Goal: Transaction & Acquisition: Purchase product/service

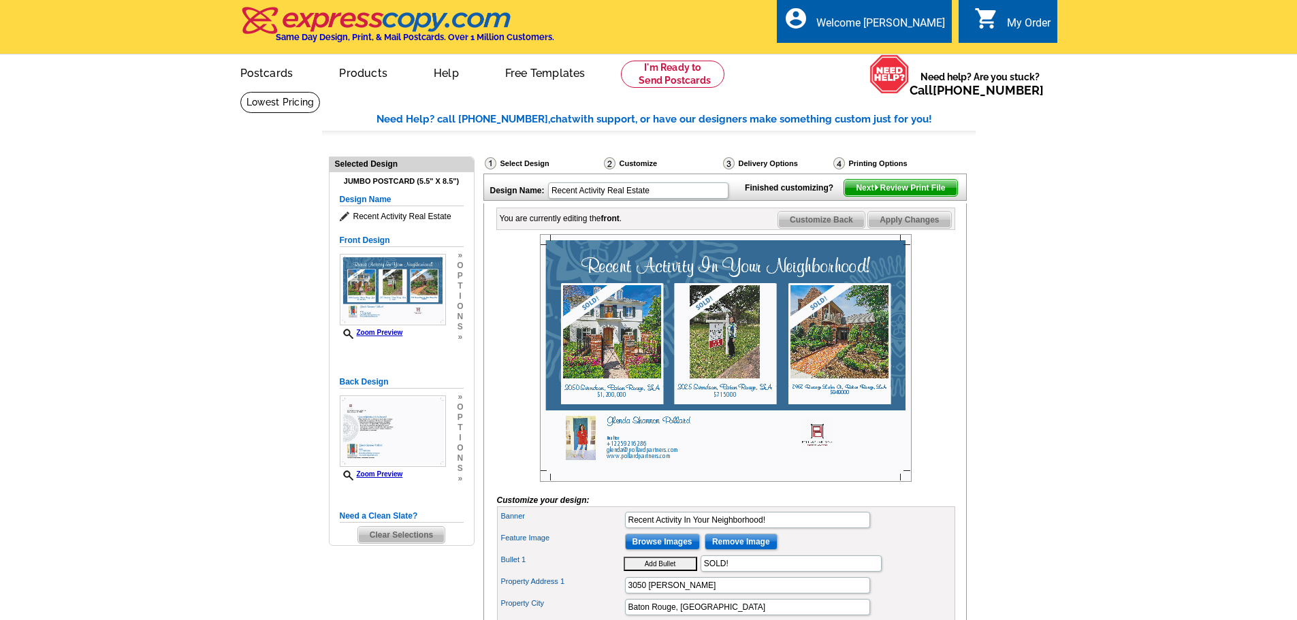
click at [1033, 245] on main "Need Help? call 800-260-5887, chat with support, or have our designers make som…" at bounding box center [648, 622] width 1297 height 1063
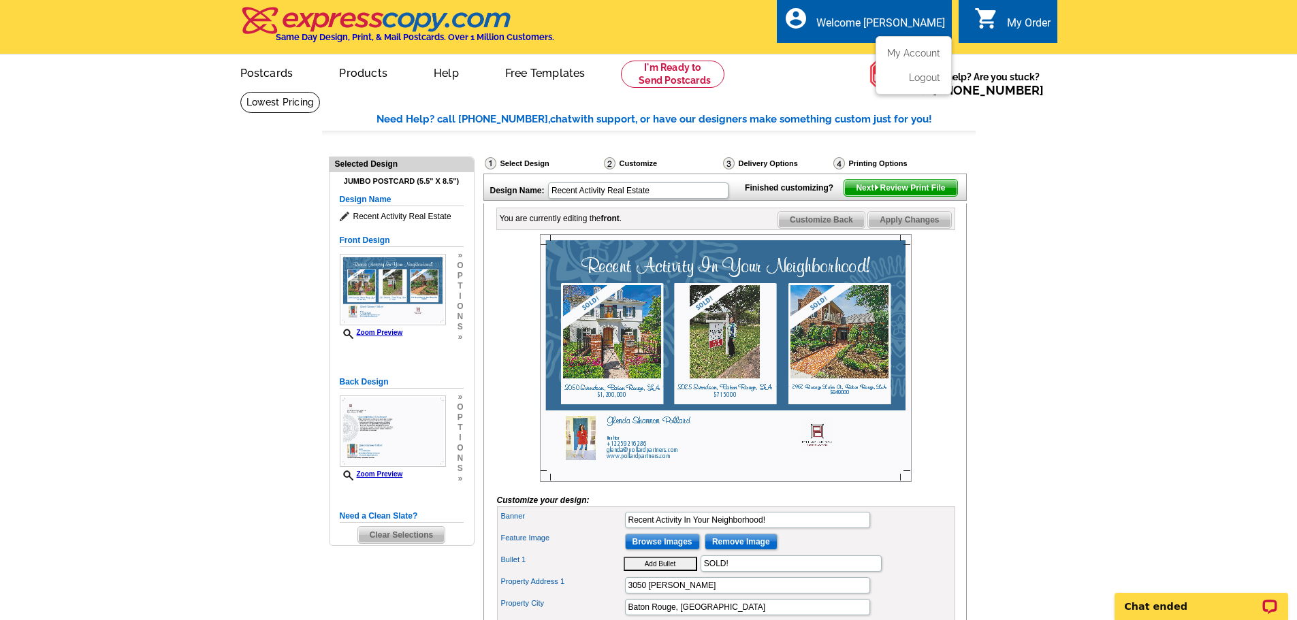
click at [866, 41] on div "account_circle Welcome Glenda Shannon My Account Logout" at bounding box center [864, 21] width 175 height 44
click at [897, 48] on ul "My Account Logout" at bounding box center [914, 65] width 76 height 59
click at [898, 54] on link "My Account" at bounding box center [911, 52] width 59 height 12
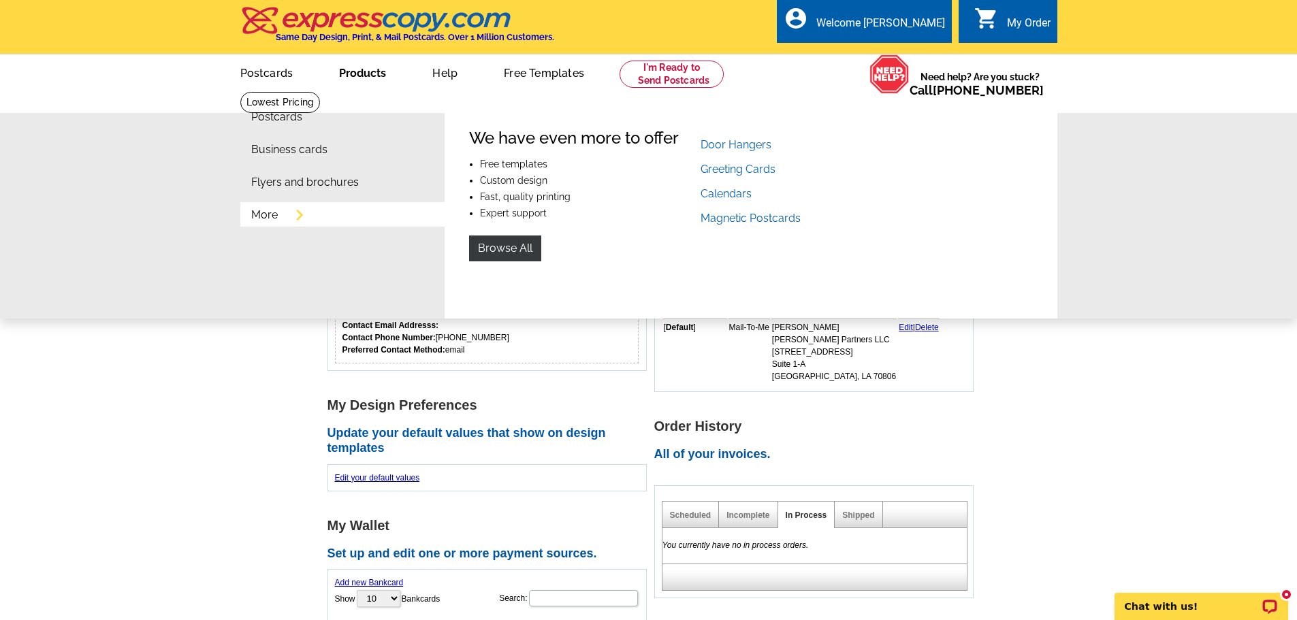
click at [157, 153] on div "Postcards Business cards Flyers and brochures More Fast & easy postcard marketi…" at bounding box center [648, 205] width 1297 height 228
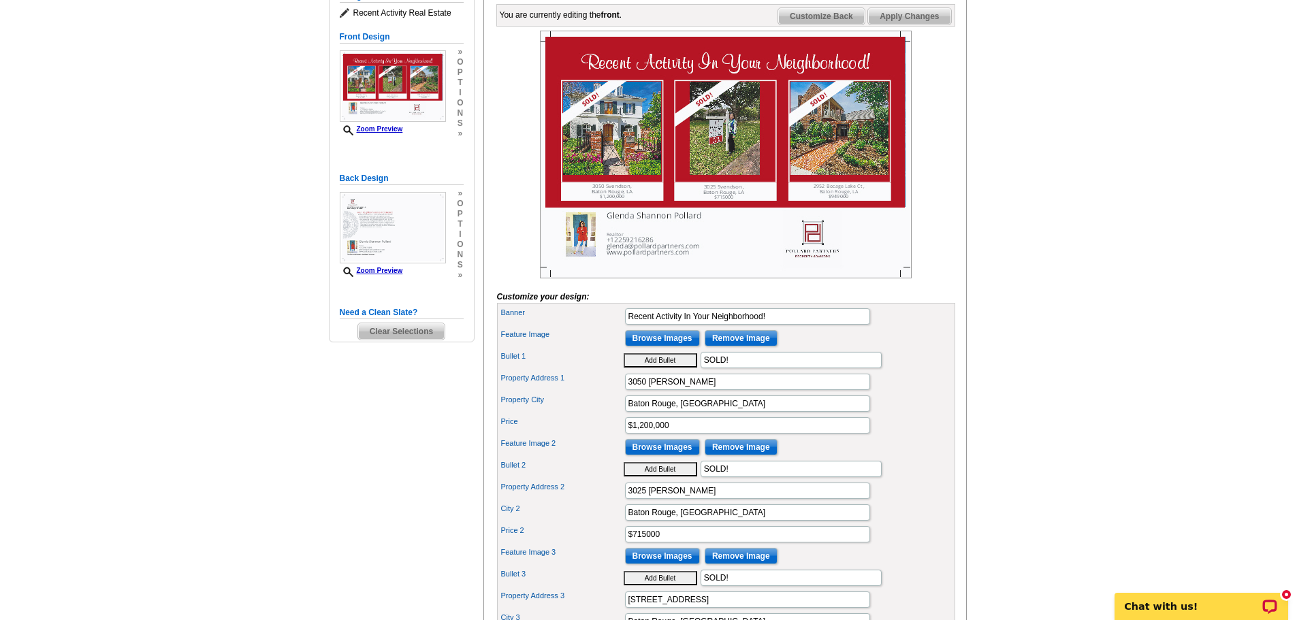
scroll to position [204, 0]
click at [407, 237] on img at bounding box center [393, 227] width 106 height 72
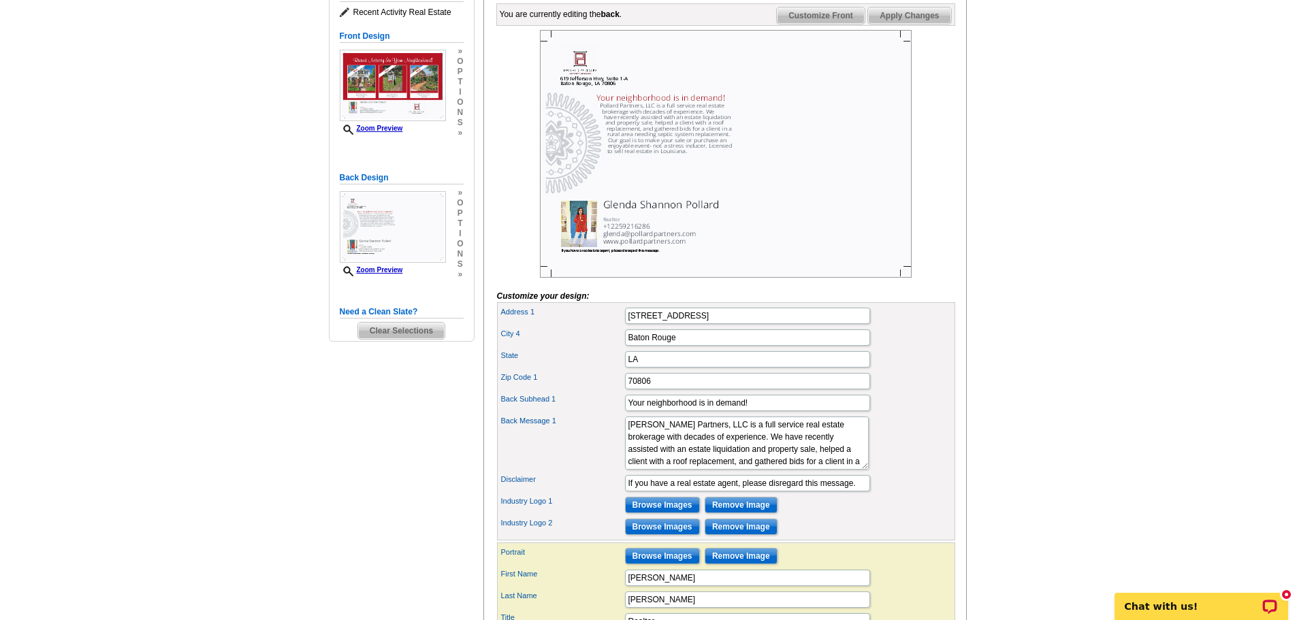
click at [734, 198] on img at bounding box center [726, 154] width 372 height 248
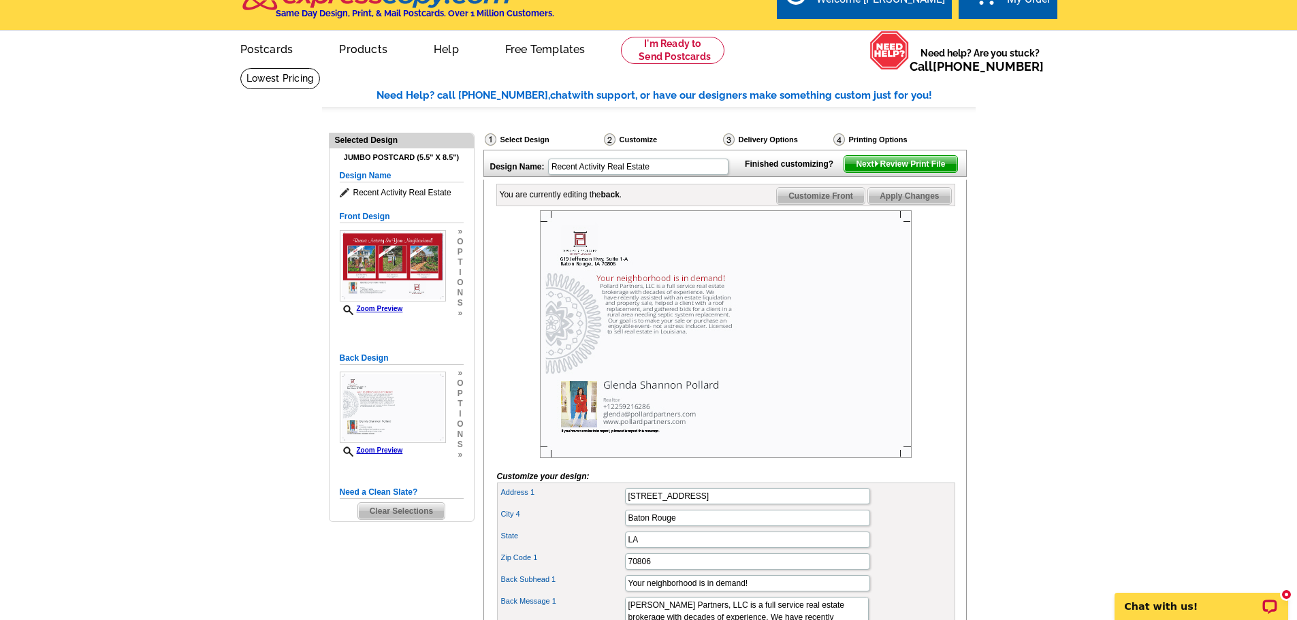
scroll to position [0, 0]
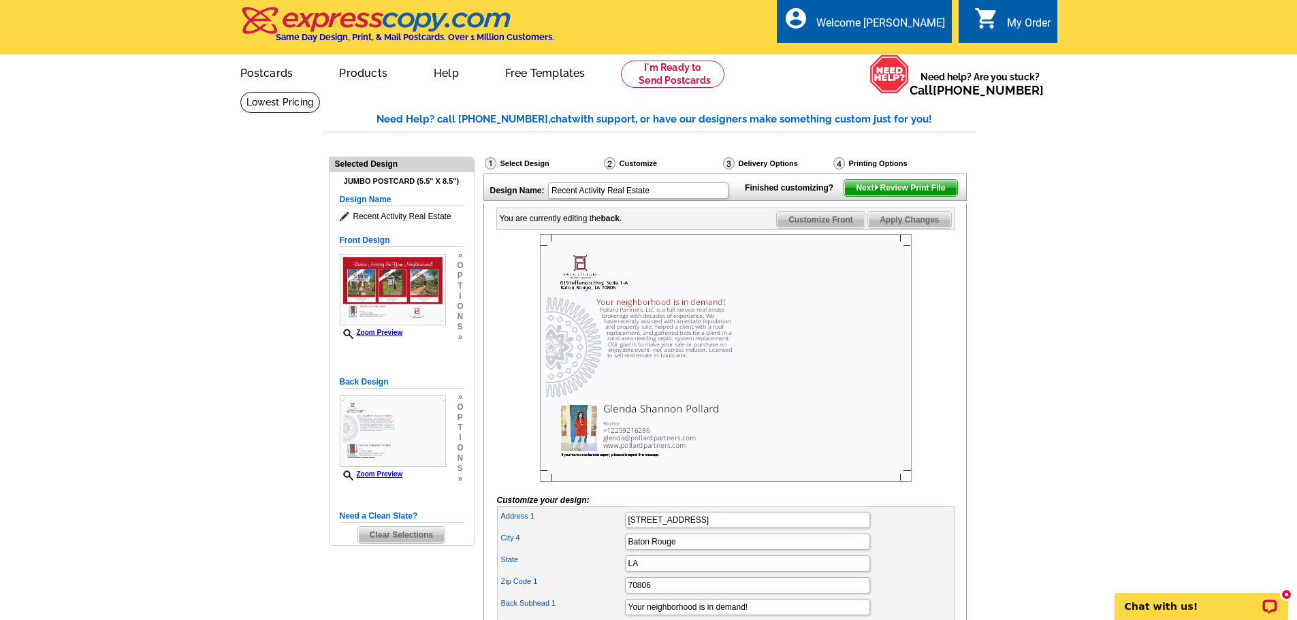
click at [894, 197] on div "Finished customizing? Next Review Print File" at bounding box center [852, 185] width 227 height 22
click at [894, 196] on span "Next Review Print File" at bounding box center [901, 188] width 112 height 16
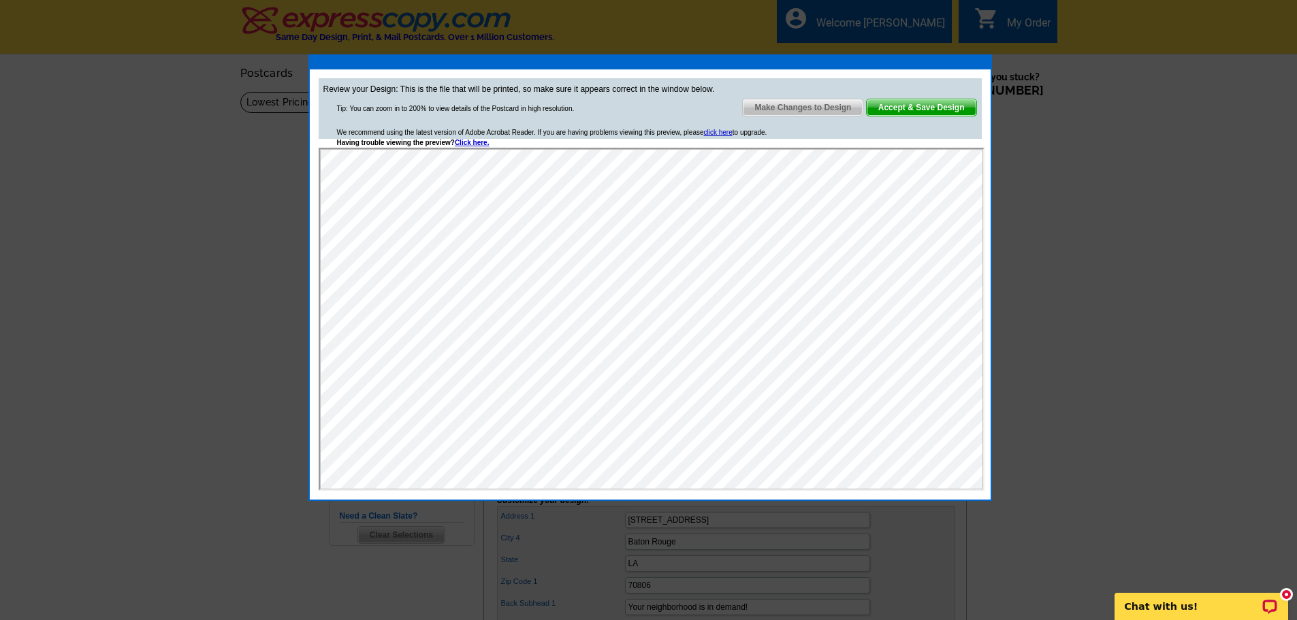
click at [923, 108] on span "Accept & Save Design" at bounding box center [922, 107] width 110 height 16
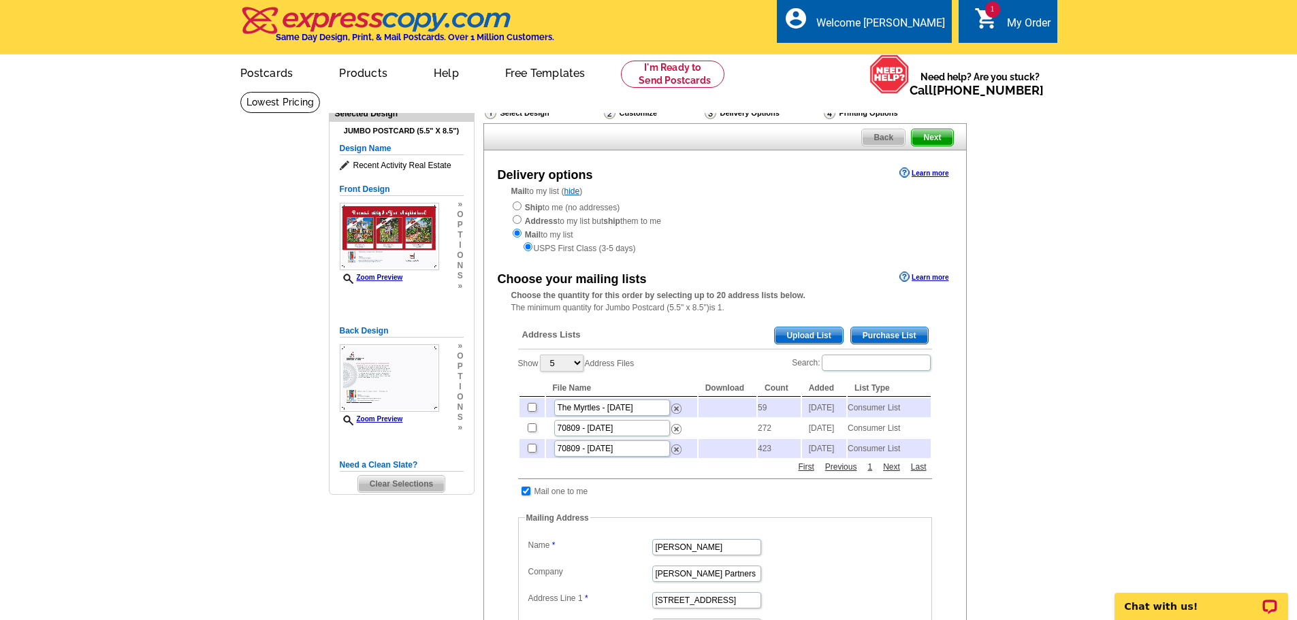
click at [871, 336] on span "Purchase List" at bounding box center [889, 336] width 77 height 16
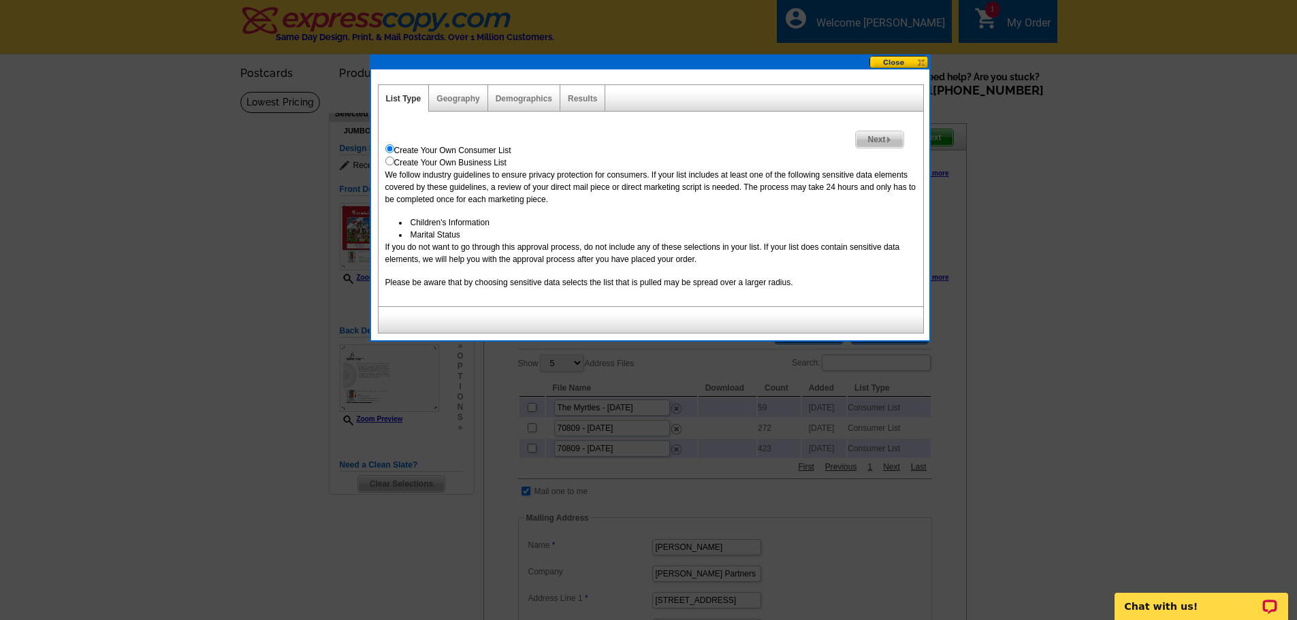
click at [462, 93] on div "Geography" at bounding box center [458, 98] width 59 height 27
click at [458, 101] on link "Geography" at bounding box center [458, 99] width 43 height 10
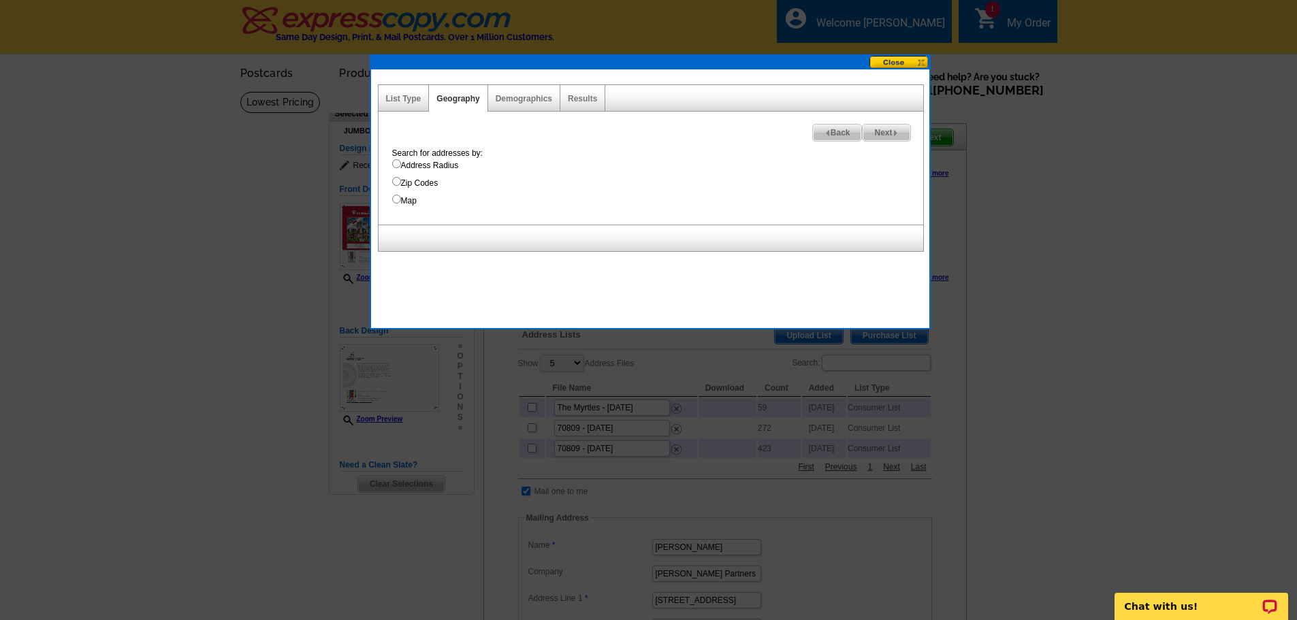
click at [394, 200] on input "Map" at bounding box center [396, 199] width 9 height 9
radio input "true"
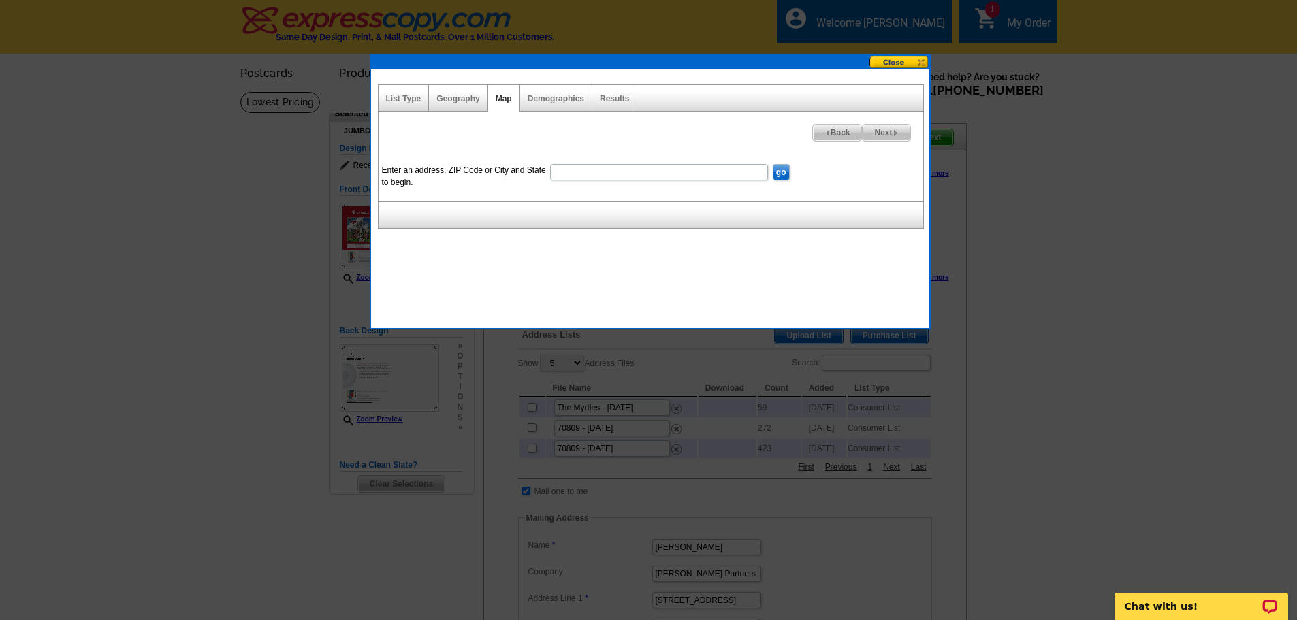
click at [715, 171] on input "Enter an address, ZIP Code or City and State to begin." at bounding box center [659, 172] width 218 height 16
type input "70809"
click at [787, 173] on input "go" at bounding box center [781, 172] width 17 height 16
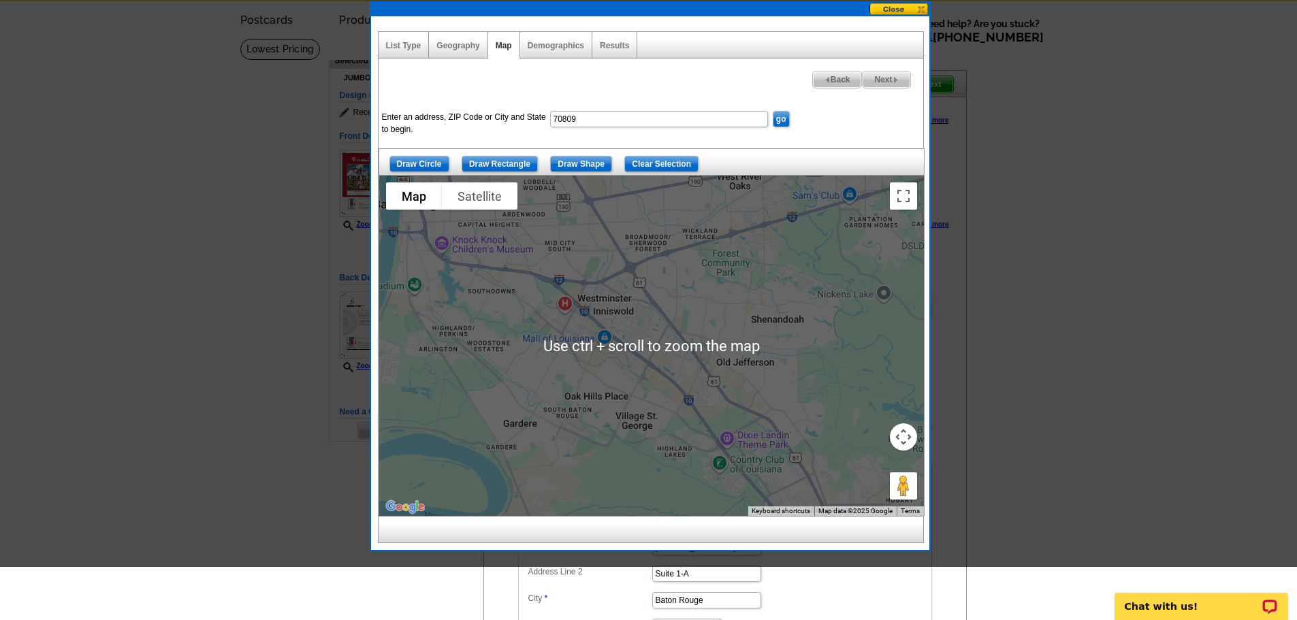
scroll to position [68, 0]
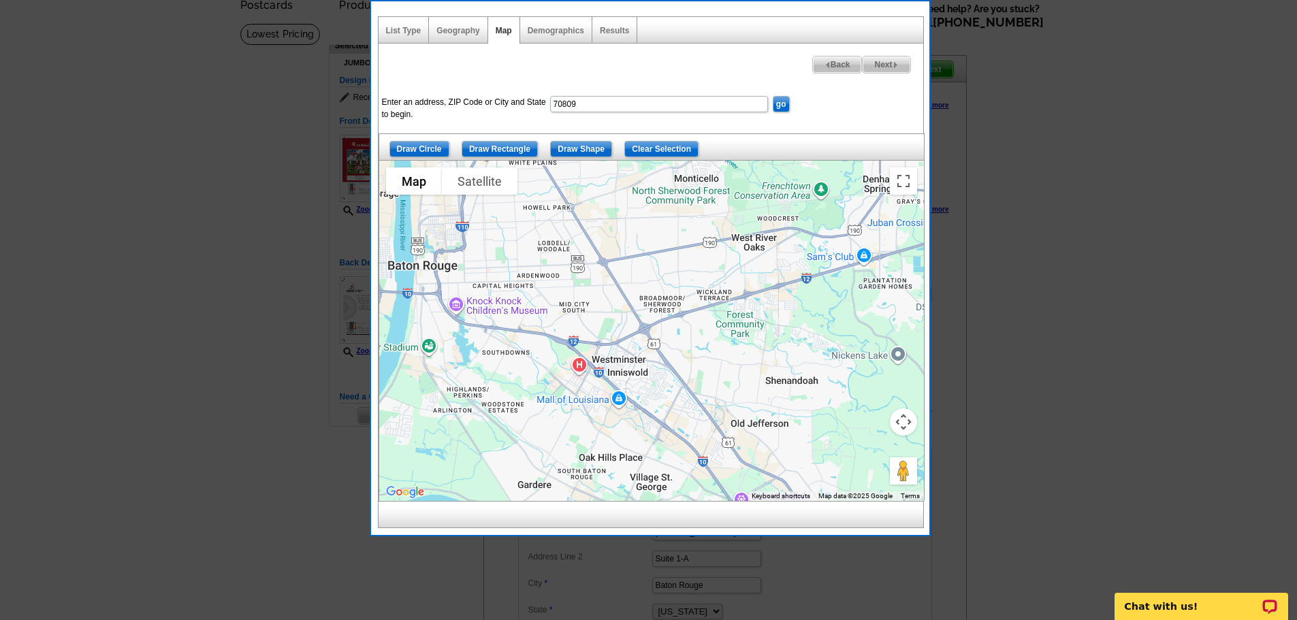
drag, startPoint x: 706, startPoint y: 360, endPoint x: 721, endPoint y: 435, distance: 76.4
click at [721, 435] on div at bounding box center [651, 331] width 545 height 341
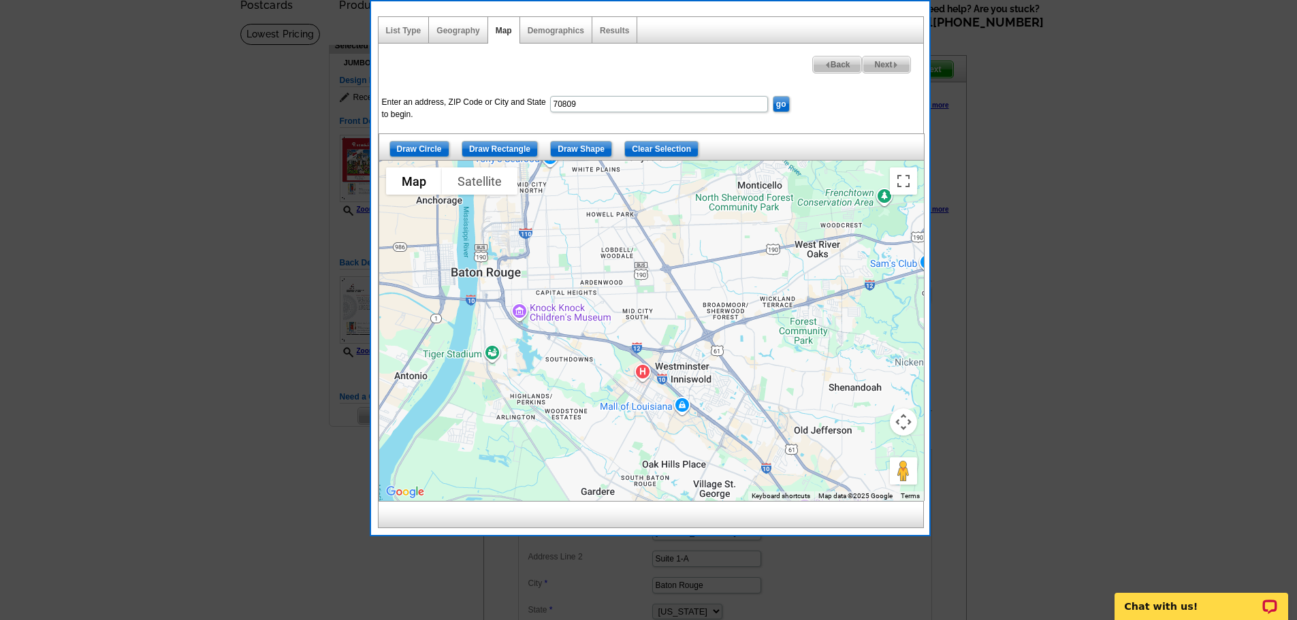
drag, startPoint x: 600, startPoint y: 347, endPoint x: 666, endPoint y: 354, distance: 66.4
click at [666, 354] on div at bounding box center [651, 331] width 545 height 341
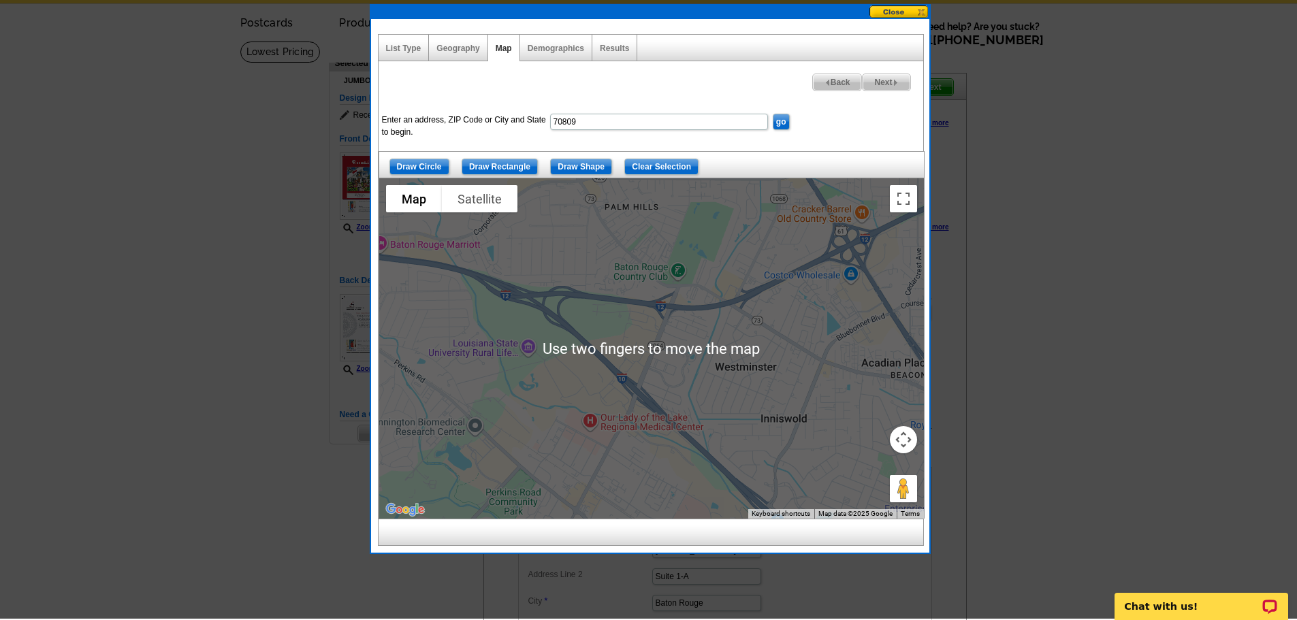
scroll to position [49, 0]
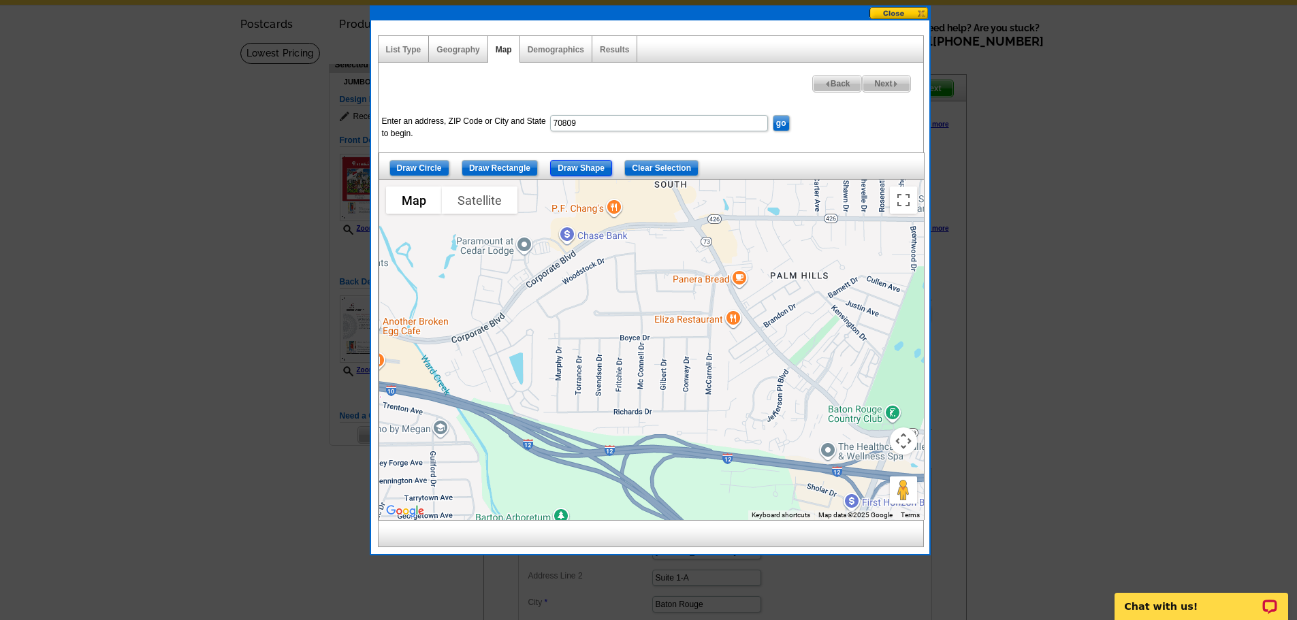
click at [590, 166] on input "Draw Shape" at bounding box center [581, 168] width 62 height 16
click at [642, 249] on div at bounding box center [651, 350] width 545 height 341
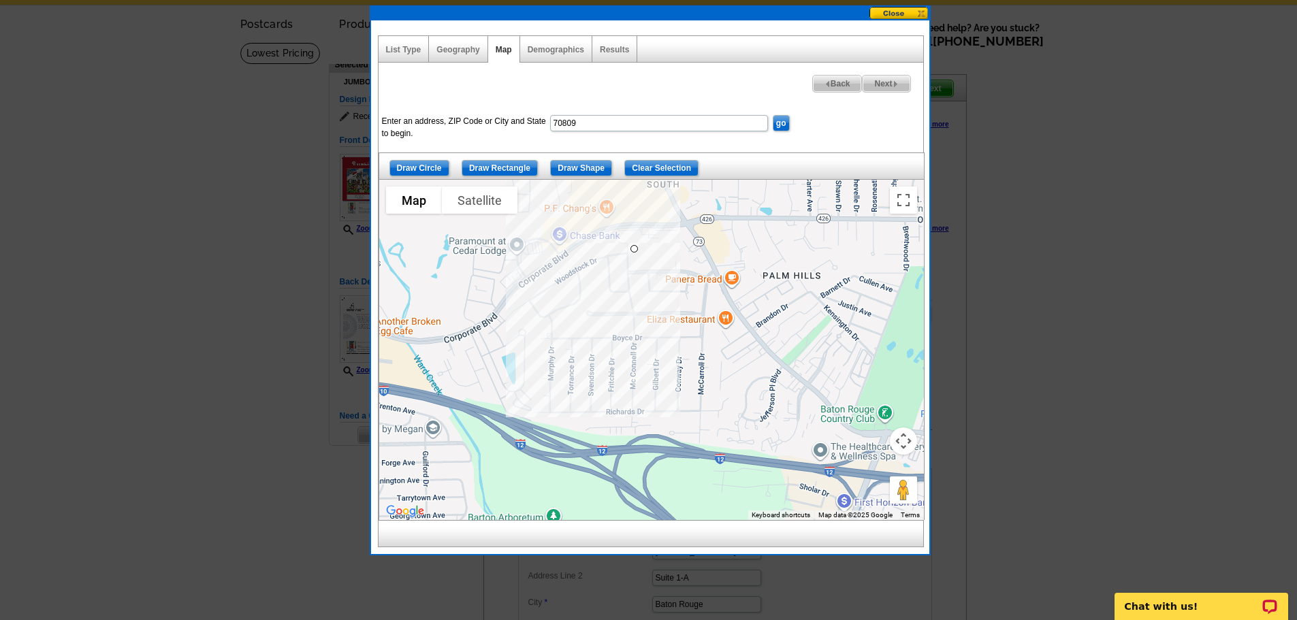
drag, startPoint x: 642, startPoint y: 249, endPoint x: 632, endPoint y: 249, distance: 9.5
click at [632, 249] on div at bounding box center [651, 350] width 545 height 341
click at [598, 247] on div at bounding box center [651, 350] width 545 height 341
click at [514, 304] on div at bounding box center [651, 350] width 545 height 341
click at [479, 334] on div at bounding box center [651, 350] width 545 height 341
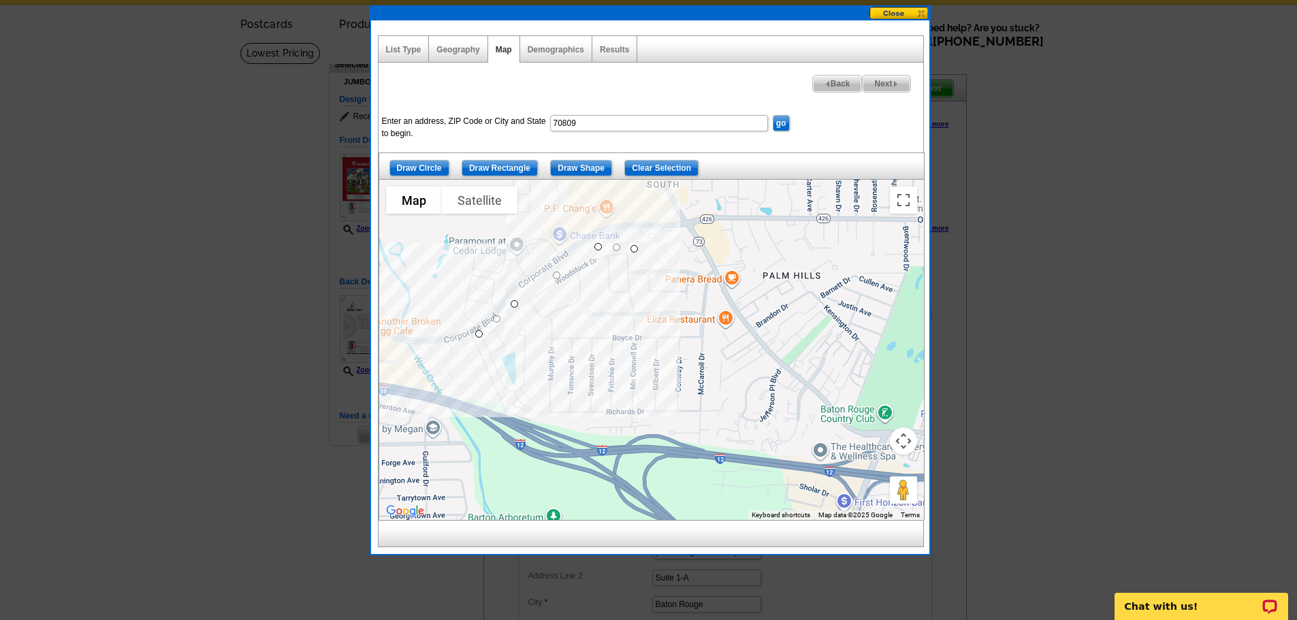
click at [429, 350] on div at bounding box center [651, 350] width 545 height 341
click at [447, 394] on div at bounding box center [651, 350] width 545 height 341
click at [477, 396] on div at bounding box center [651, 350] width 545 height 341
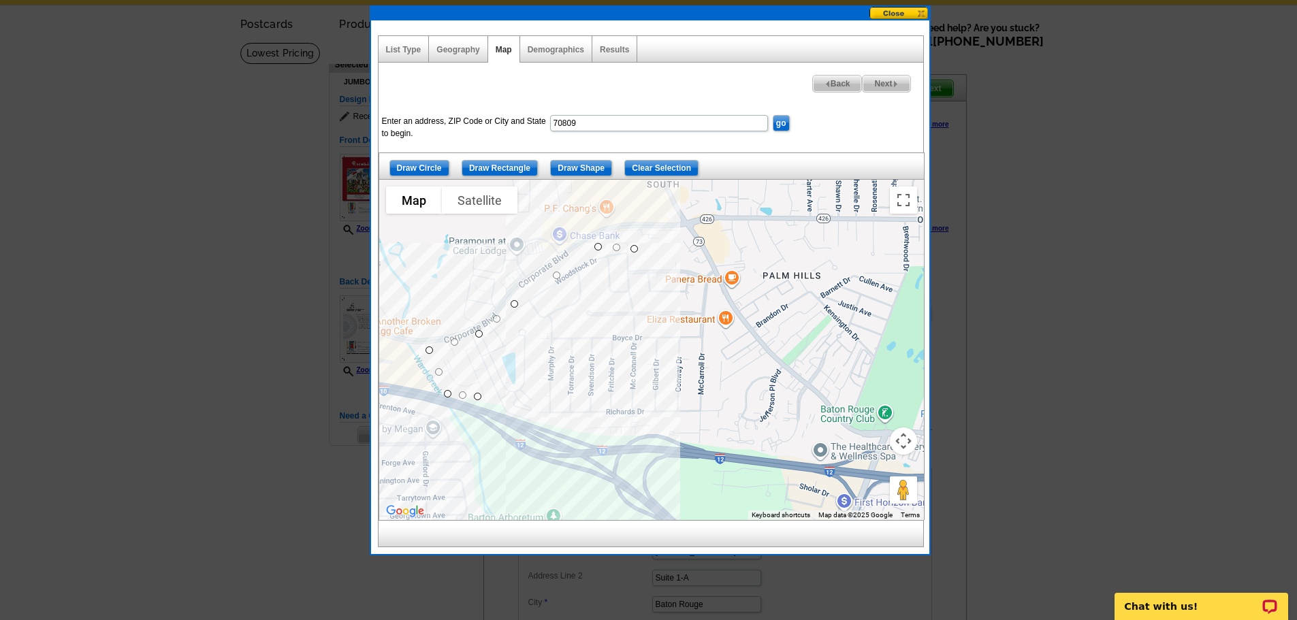
click at [501, 408] on div at bounding box center [651, 350] width 545 height 341
click at [565, 430] on div at bounding box center [651, 350] width 545 height 341
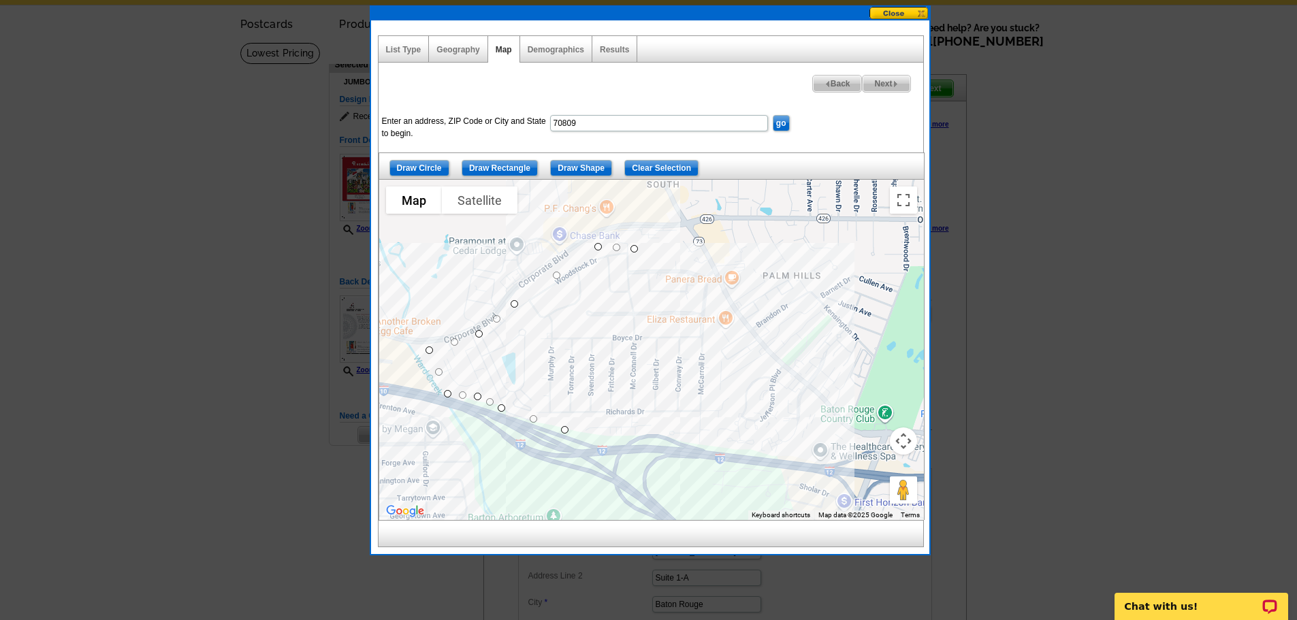
click at [721, 427] on div at bounding box center [651, 350] width 545 height 341
click at [741, 394] on div at bounding box center [651, 350] width 545 height 341
click at [714, 394] on div at bounding box center [651, 350] width 545 height 341
click at [716, 289] on div at bounding box center [651, 350] width 545 height 341
click at [703, 264] on div at bounding box center [651, 350] width 545 height 341
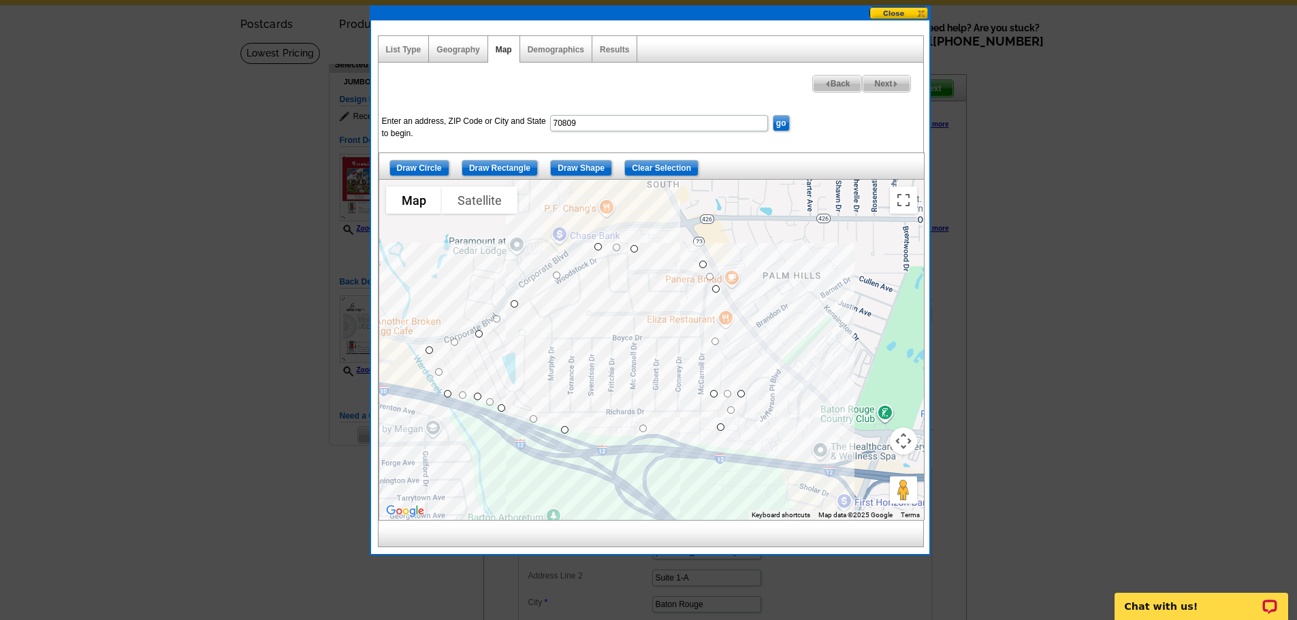
click at [639, 249] on div at bounding box center [651, 350] width 545 height 341
click at [881, 84] on span "Next" at bounding box center [886, 84] width 47 height 16
select select
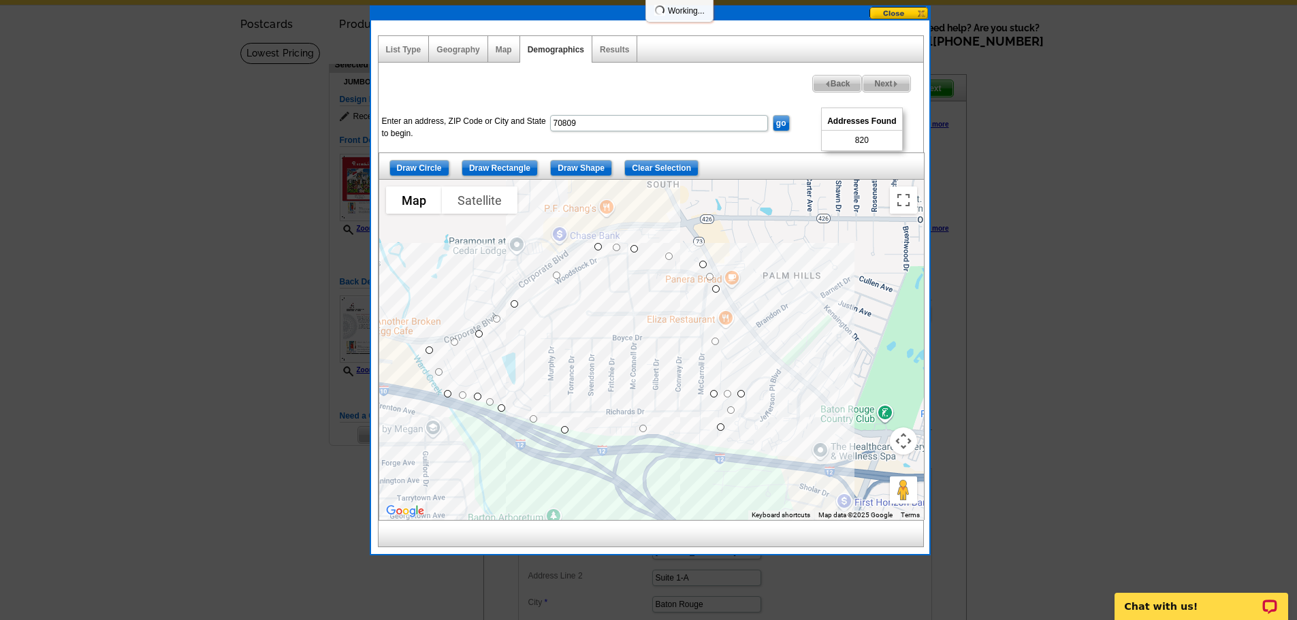
select select
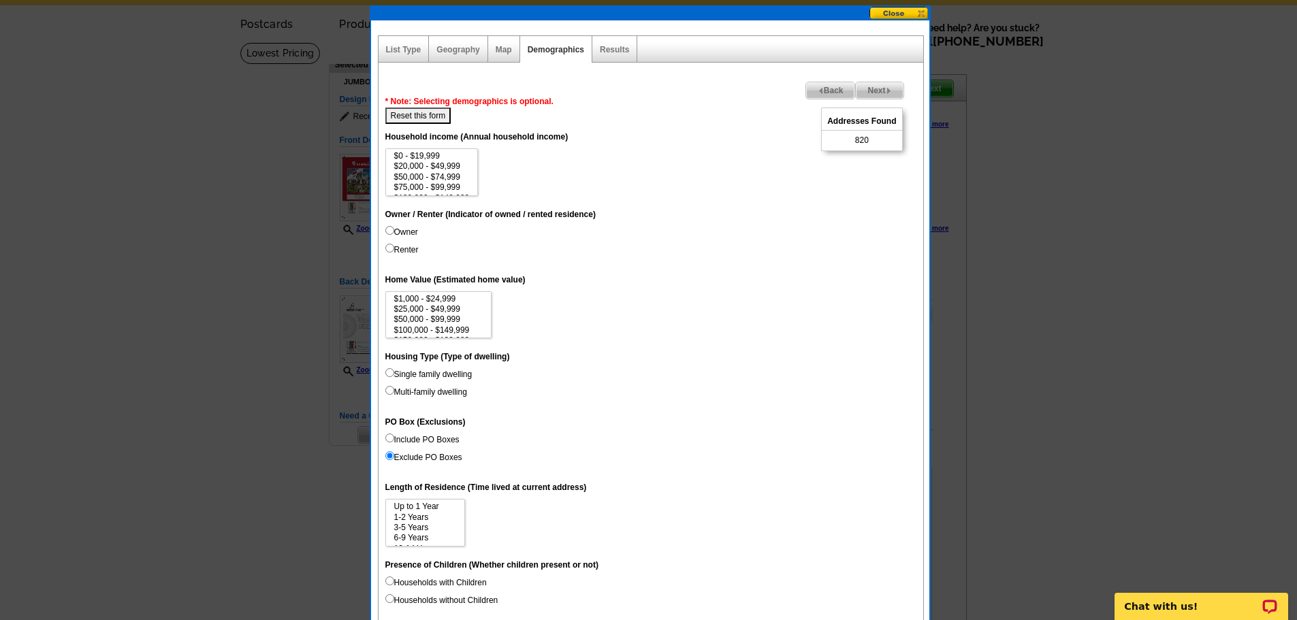
click at [387, 229] on input "Owner" at bounding box center [390, 230] width 9 height 9
radio input "true"
click at [459, 147] on dt "Household income (Annual household income)" at bounding box center [651, 136] width 531 height 25
click at [459, 154] on option "$150,000 - $199,999" at bounding box center [432, 154] width 78 height 10
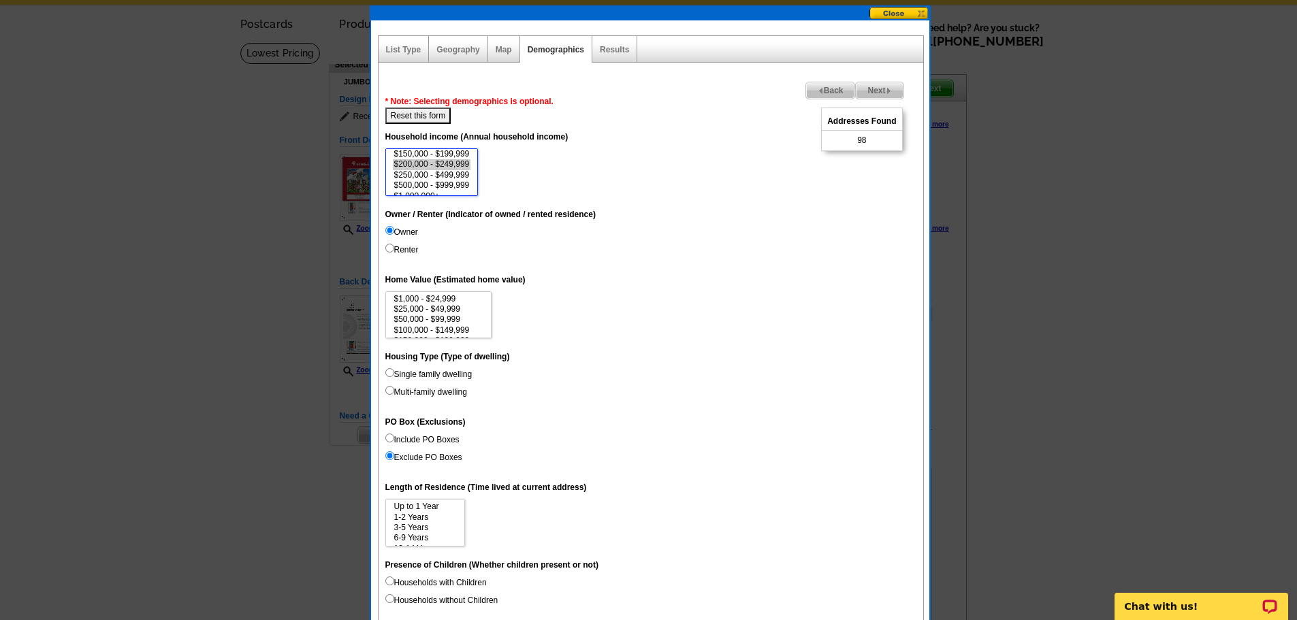
click at [456, 166] on option "$200,000 - $249,999" at bounding box center [432, 164] width 78 height 10
click at [454, 153] on option "$150,000 - $199,999" at bounding box center [432, 154] width 78 height 10
click at [439, 165] on option "$200,000 - $249,999" at bounding box center [432, 164] width 78 height 10
click at [445, 172] on option "$250,000 - $499,999" at bounding box center [432, 175] width 78 height 10
click at [443, 185] on option "$500,000 - $999,999" at bounding box center [432, 185] width 78 height 10
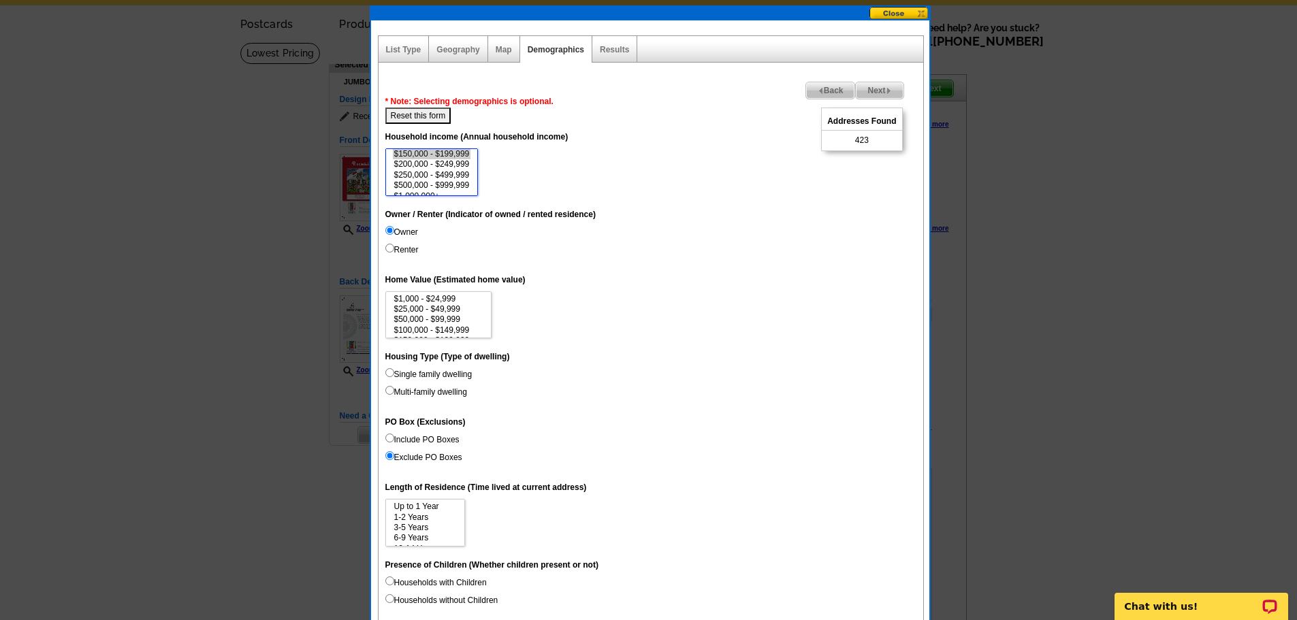
scroll to position [63, 0]
click at [433, 186] on option "$1,000,000+" at bounding box center [432, 188] width 78 height 10
click at [432, 175] on option "$500,000 - $999,999" at bounding box center [432, 177] width 78 height 10
click at [434, 161] on option "$200,000 - $249,999" at bounding box center [432, 156] width 78 height 10
click at [434, 165] on option "$250,000 - $499,999" at bounding box center [432, 167] width 78 height 10
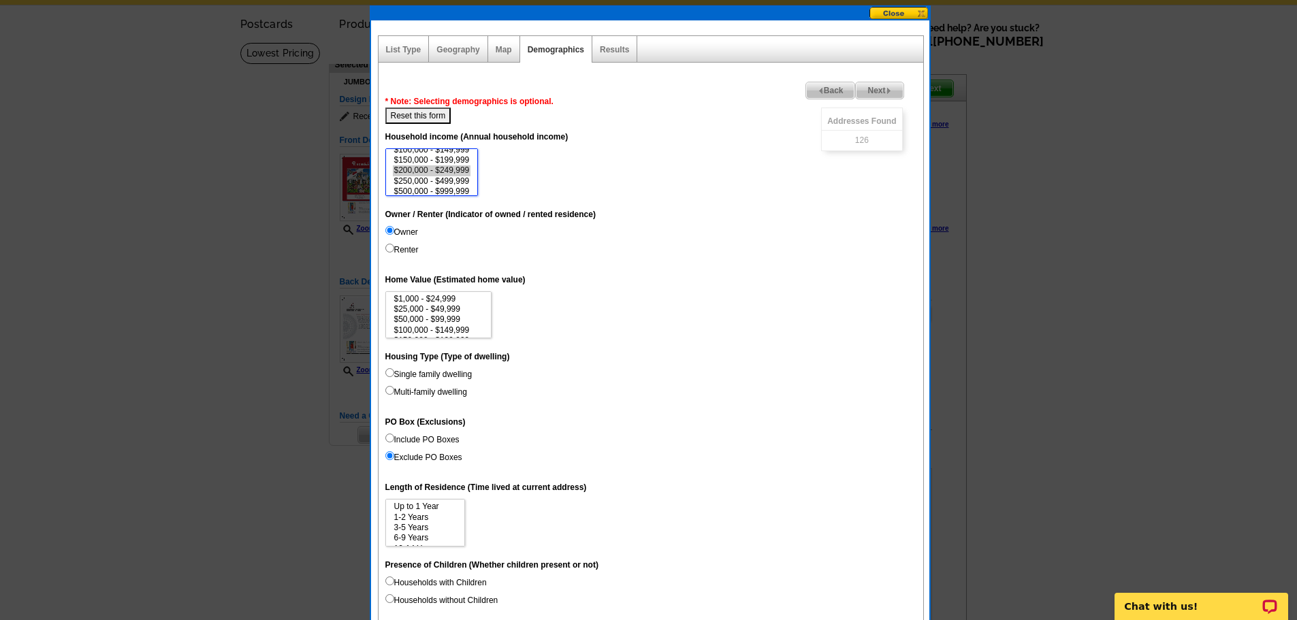
scroll to position [35, 0]
select select "150000-199999"
click at [443, 172] on option "$150,000 - $199,999" at bounding box center [432, 173] width 78 height 10
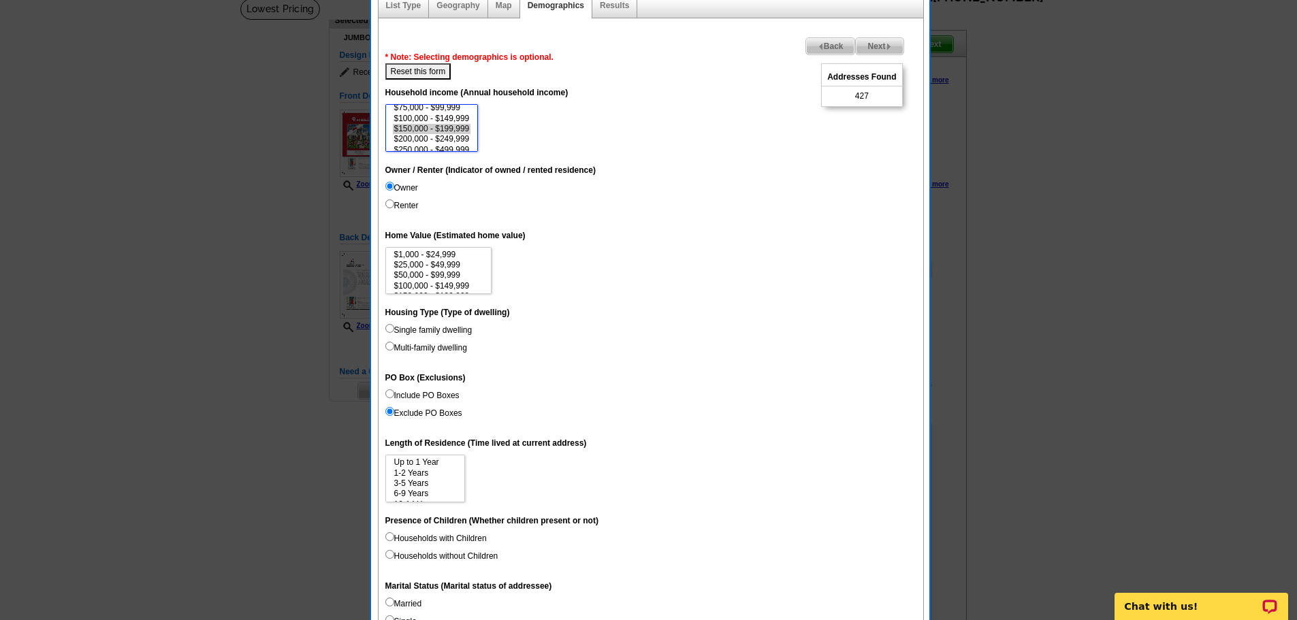
scroll to position [117, 0]
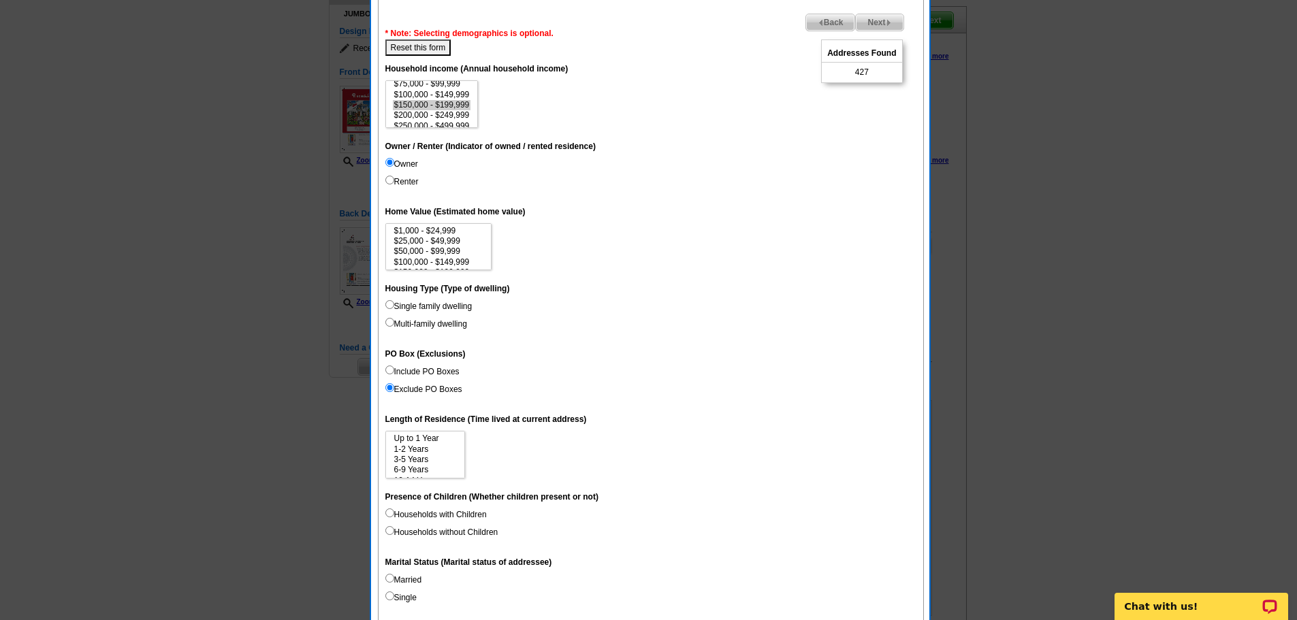
click at [387, 302] on input "Single family dwelling" at bounding box center [390, 304] width 9 height 9
radio input "true"
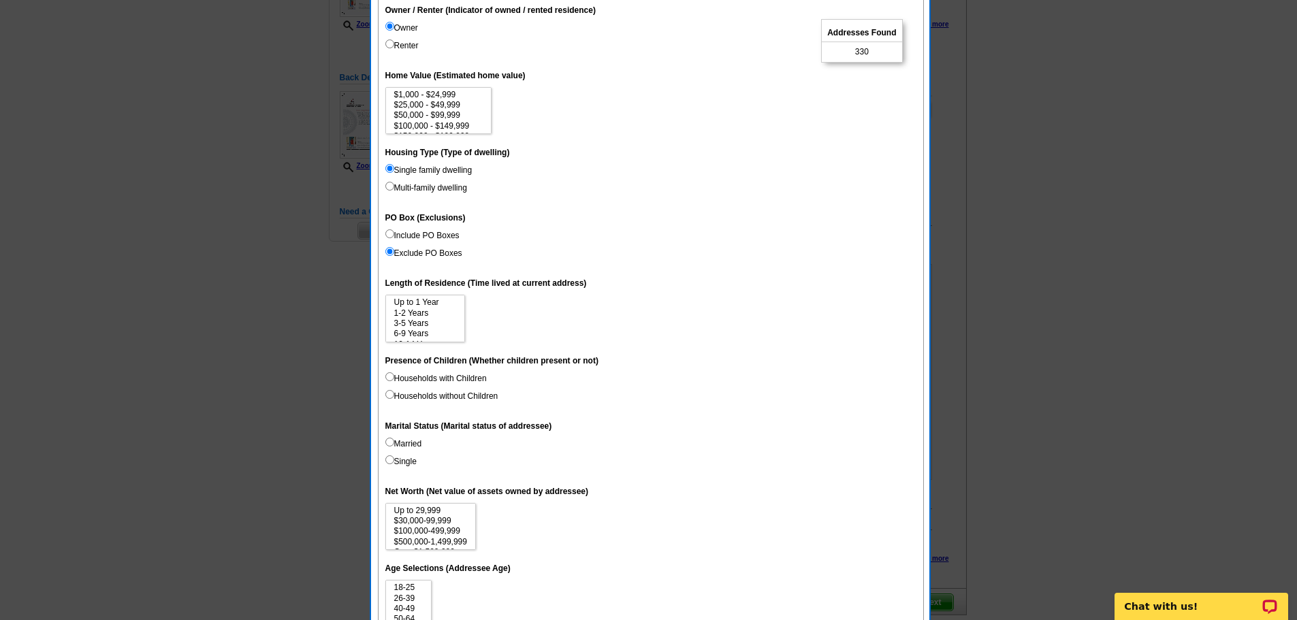
scroll to position [321, 0]
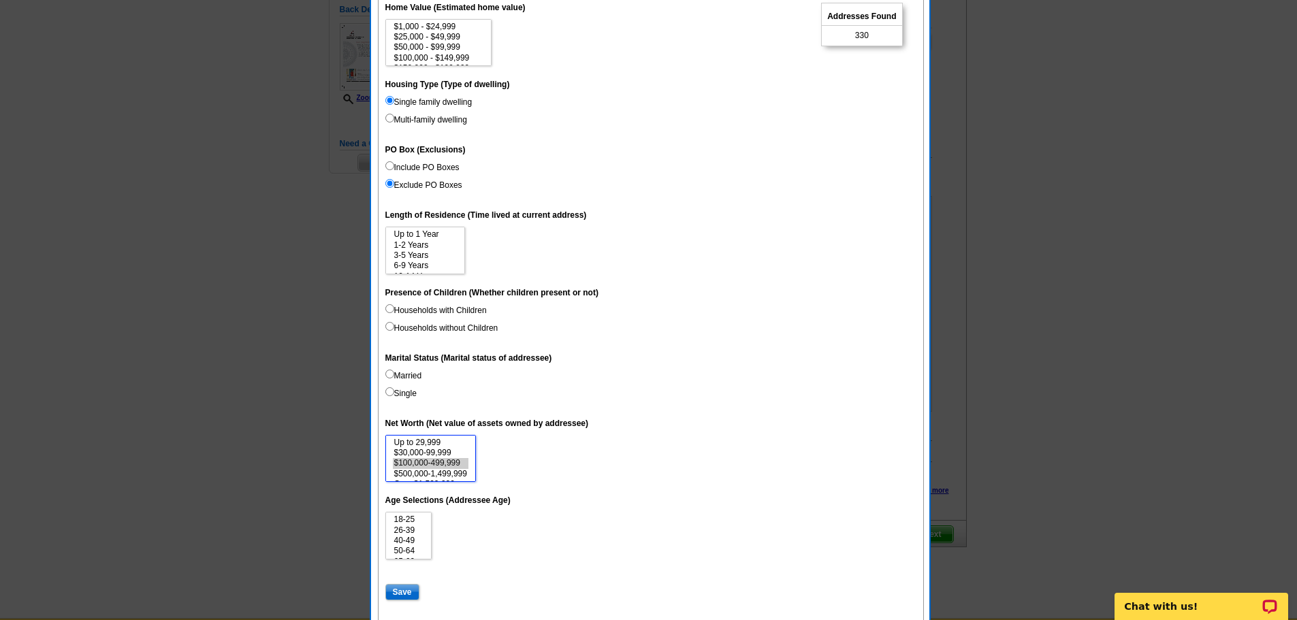
click at [449, 461] on option "$100,000-499,999" at bounding box center [431, 463] width 76 height 10
click at [449, 462] on option "$500,000-1,499,999" at bounding box center [431, 464] width 76 height 10
select select "100000-499999"
click at [449, 473] on option "Over $1,500,000" at bounding box center [431, 474] width 76 height 10
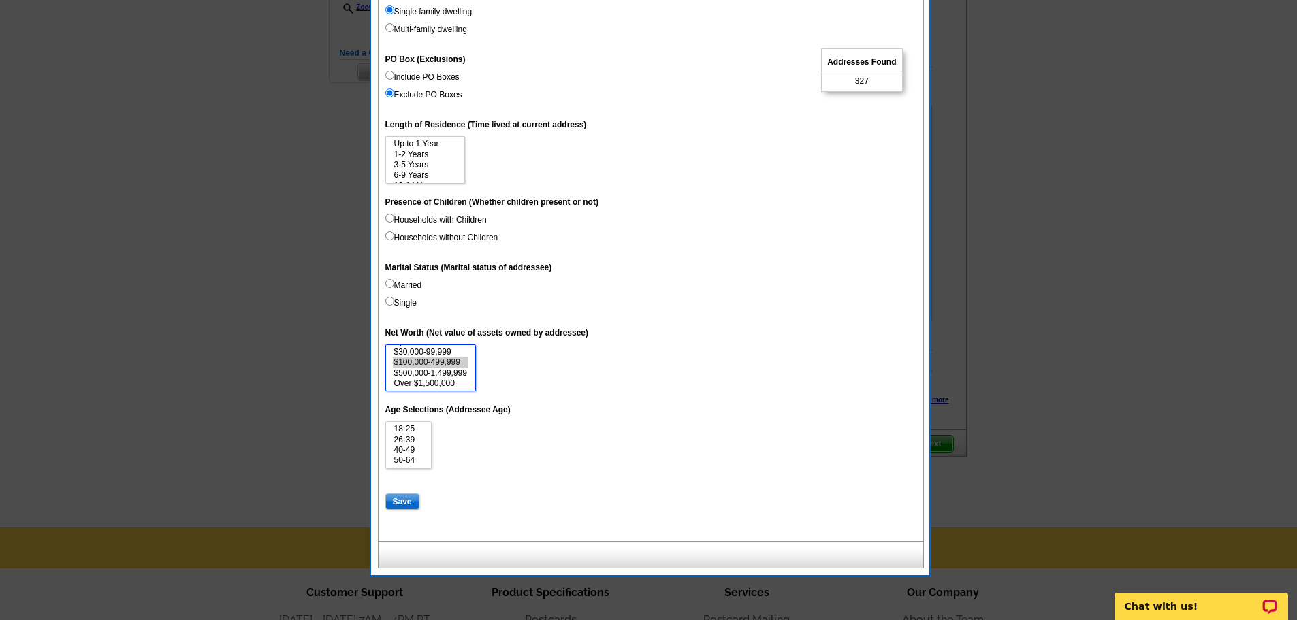
scroll to position [458, 0]
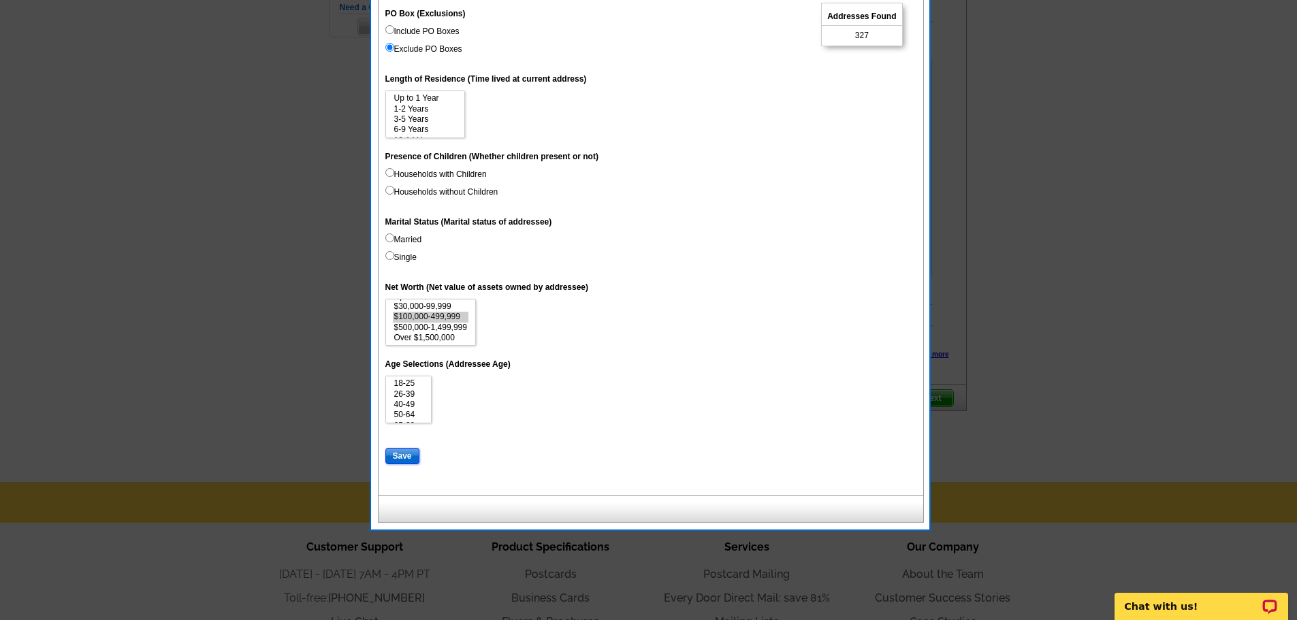
click at [407, 457] on input "Save" at bounding box center [403, 456] width 34 height 16
select select
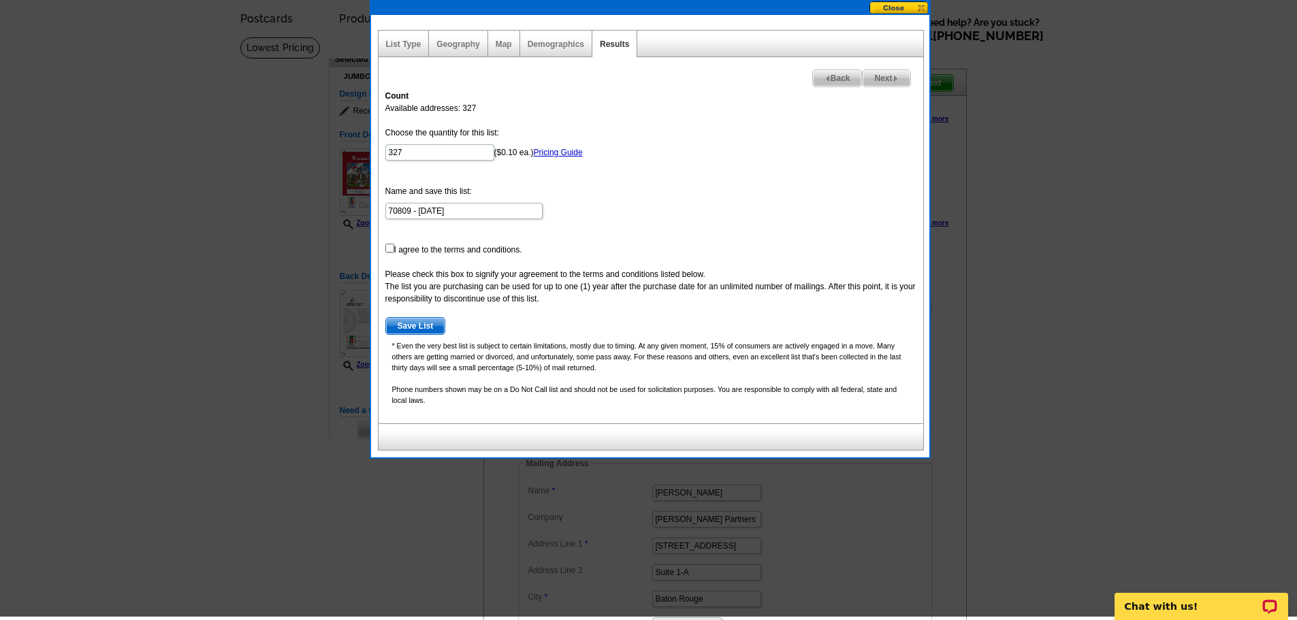
scroll to position [49, 0]
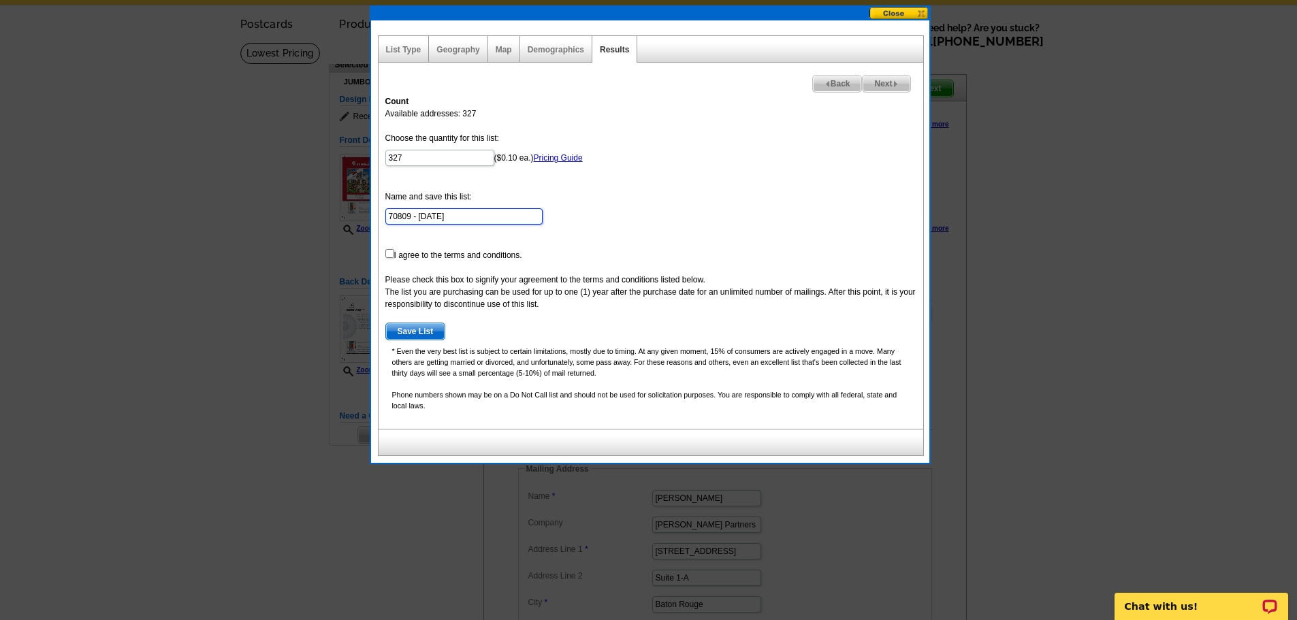
drag, startPoint x: 387, startPoint y: 213, endPoint x: 462, endPoint y: 223, distance: 75.6
click at [462, 223] on input "70809 - Aug 15" at bounding box center [464, 216] width 157 height 16
type input "[GEOGRAPHIC_DATA]/[GEOGRAPHIC_DATA] + [GEOGRAPHIC_DATA]"
click at [425, 328] on span "Save List" at bounding box center [415, 332] width 59 height 16
click at [394, 256] on input "checkbox" at bounding box center [390, 253] width 9 height 9
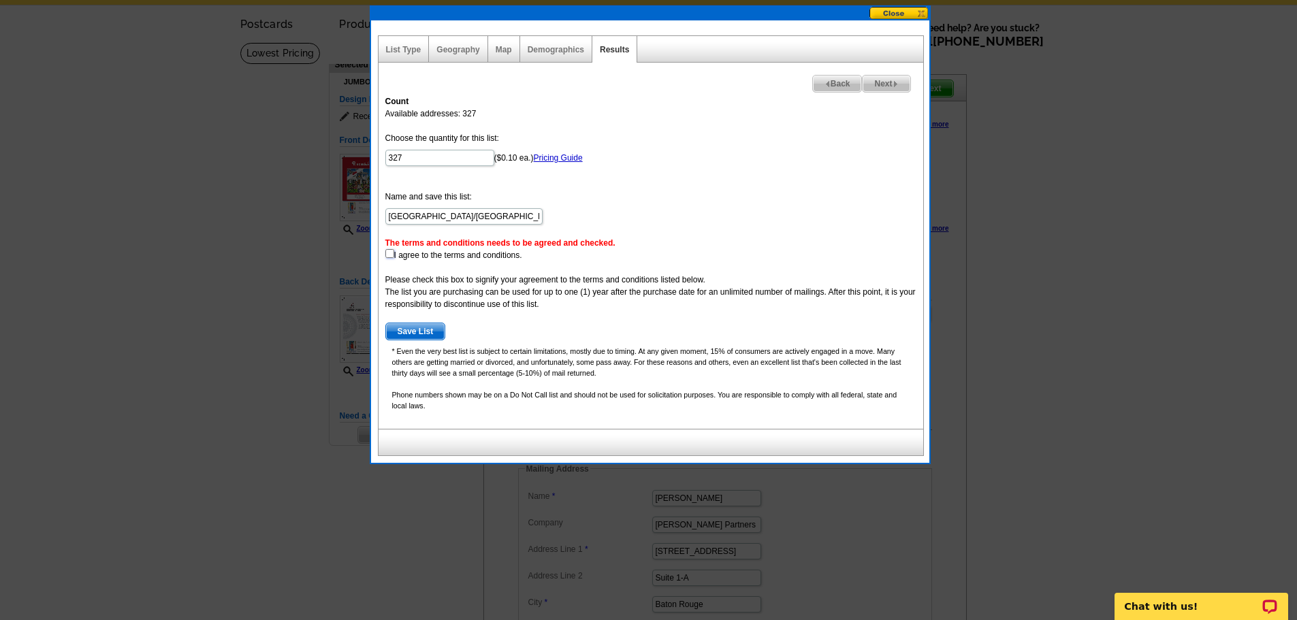
checkbox input "true"
click at [409, 333] on span "Save List" at bounding box center [415, 332] width 59 height 16
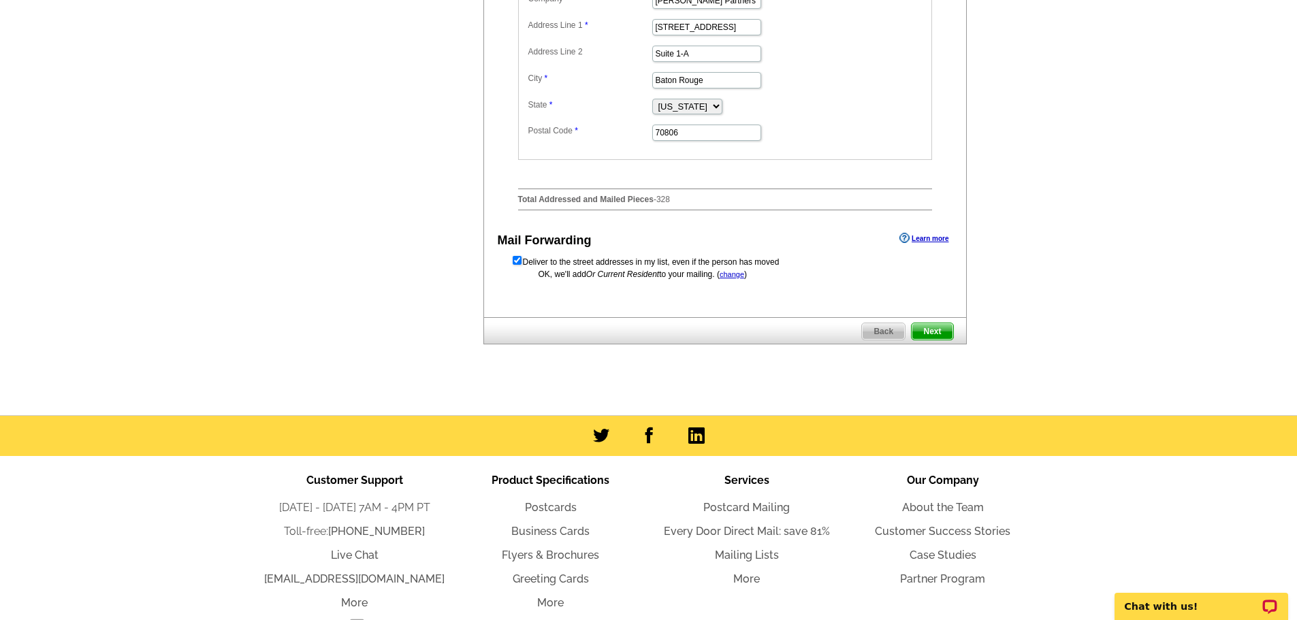
scroll to position [526, 0]
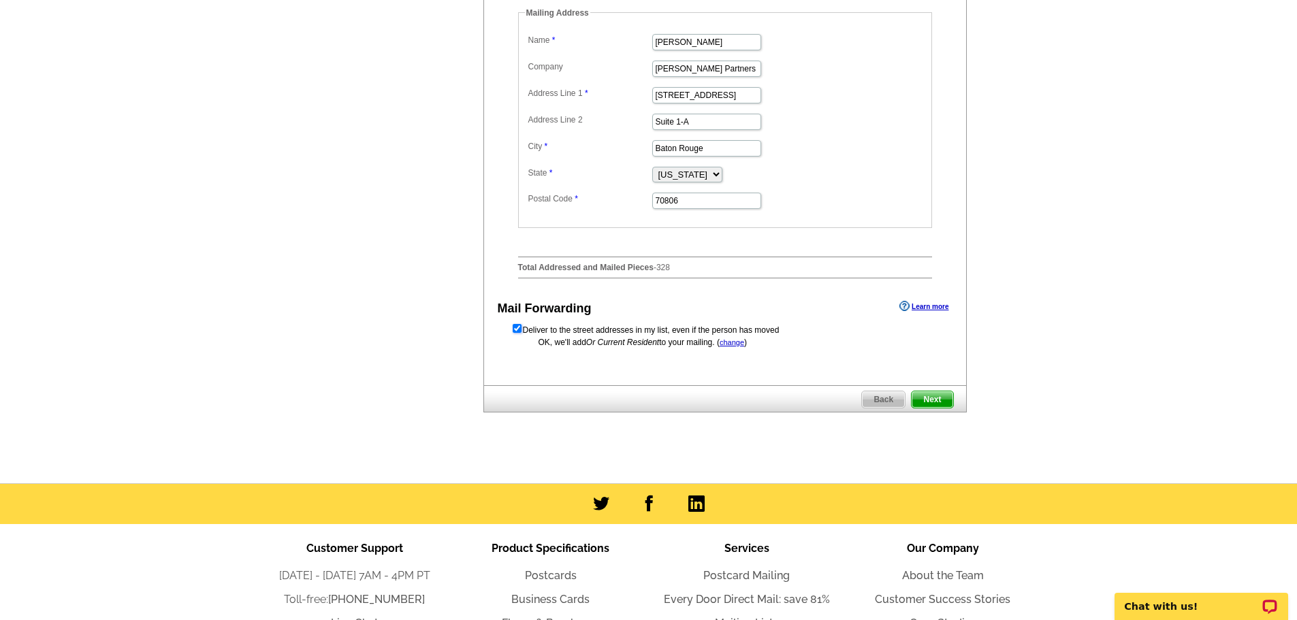
click at [516, 333] on input "checkbox" at bounding box center [517, 328] width 9 height 9
checkbox input "false"
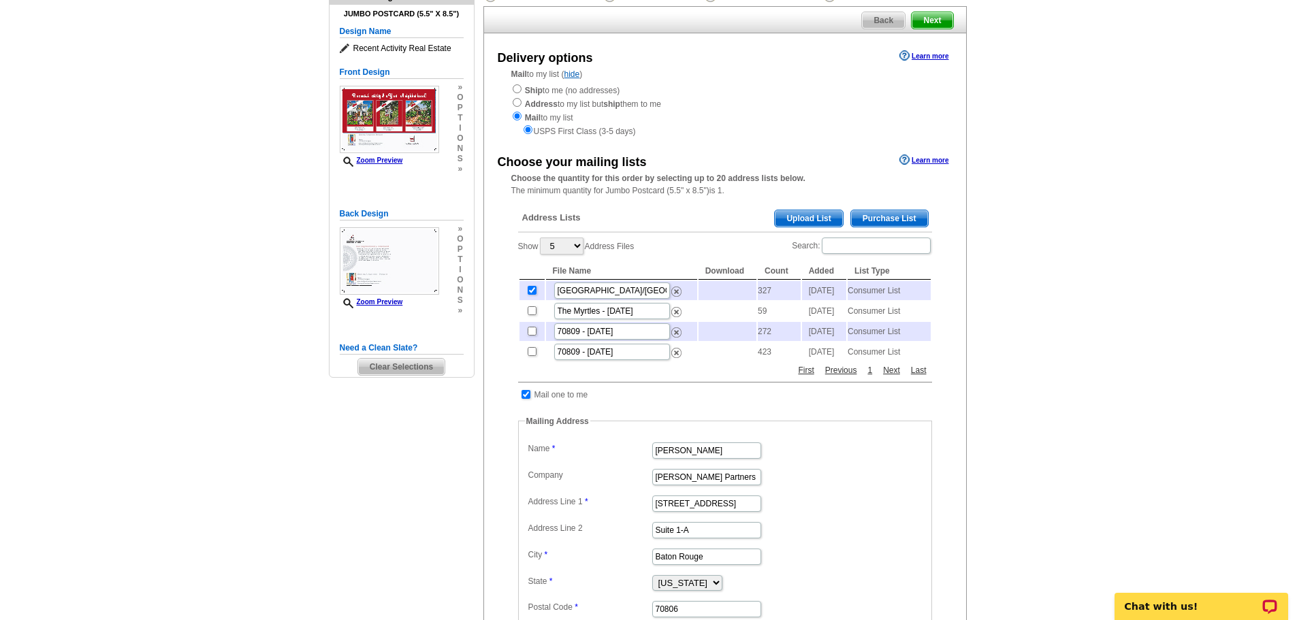
scroll to position [0, 0]
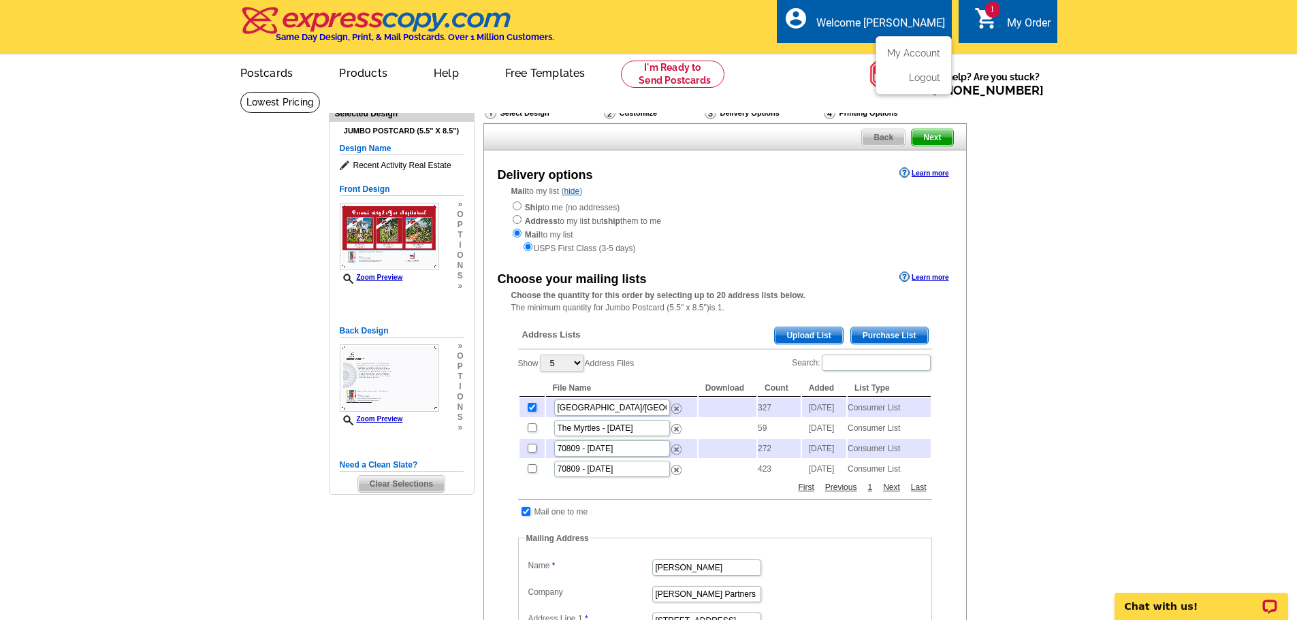
click at [913, 31] on div "Welcome [PERSON_NAME]" at bounding box center [881, 26] width 129 height 20
click at [914, 82] on link "Logout" at bounding box center [923, 77] width 35 height 12
